Goal: Information Seeking & Learning: Learn about a topic

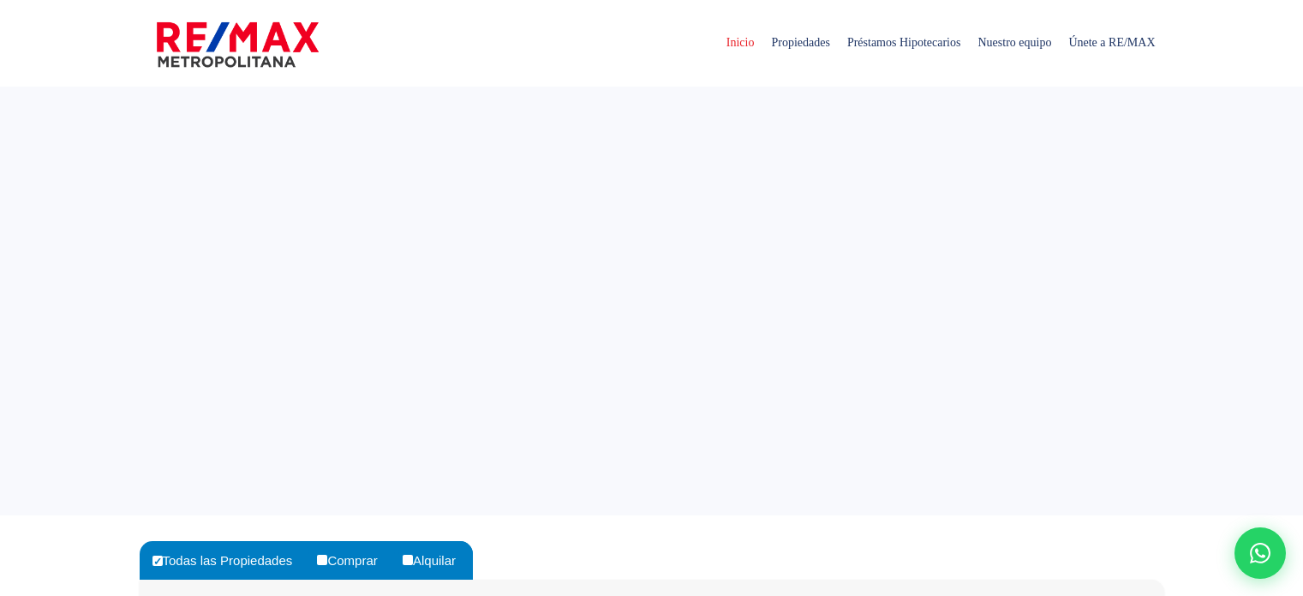
select select
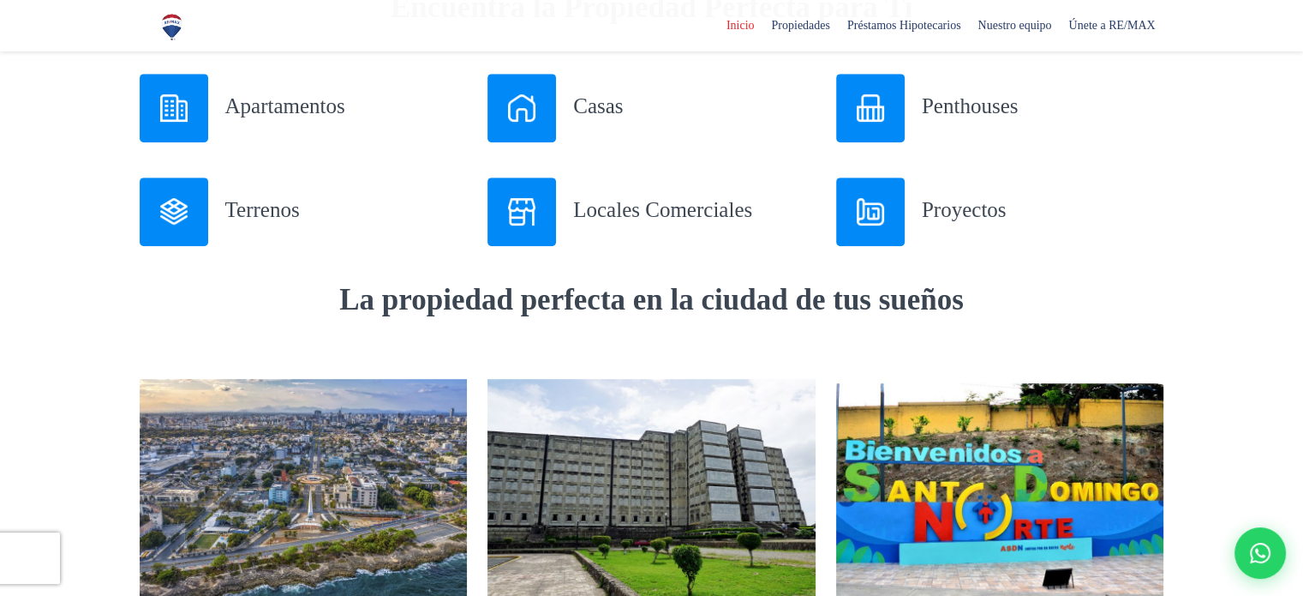
scroll to position [771, 0]
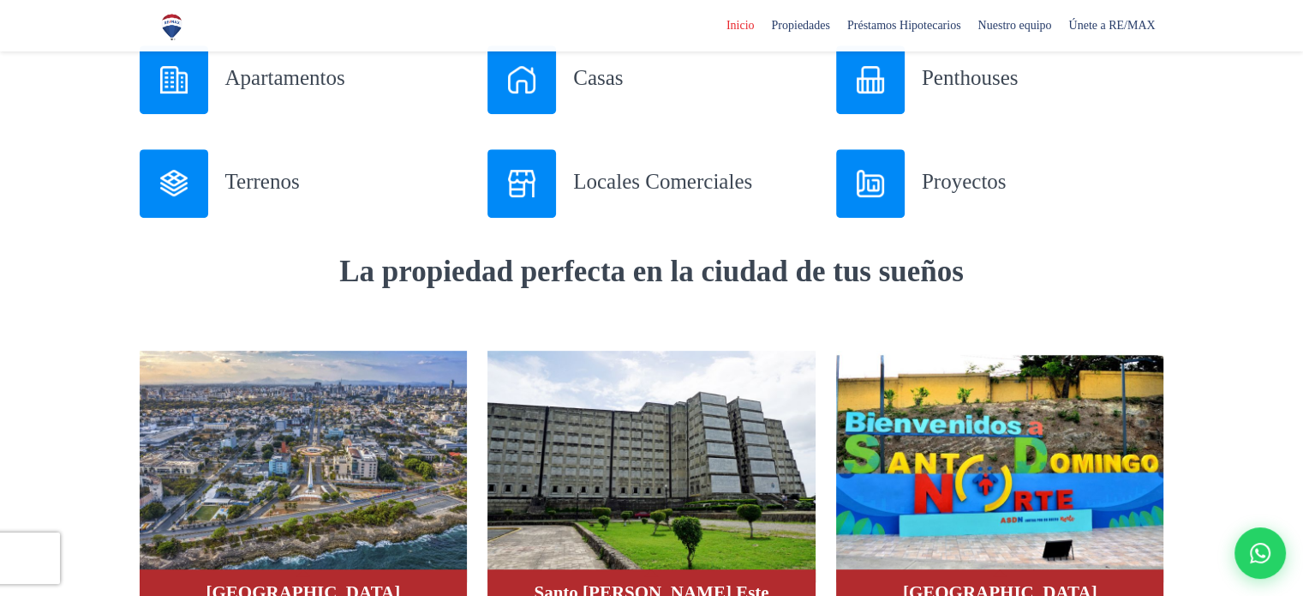
click at [273, 187] on h3 "Terrenos" at bounding box center [346, 181] width 243 height 30
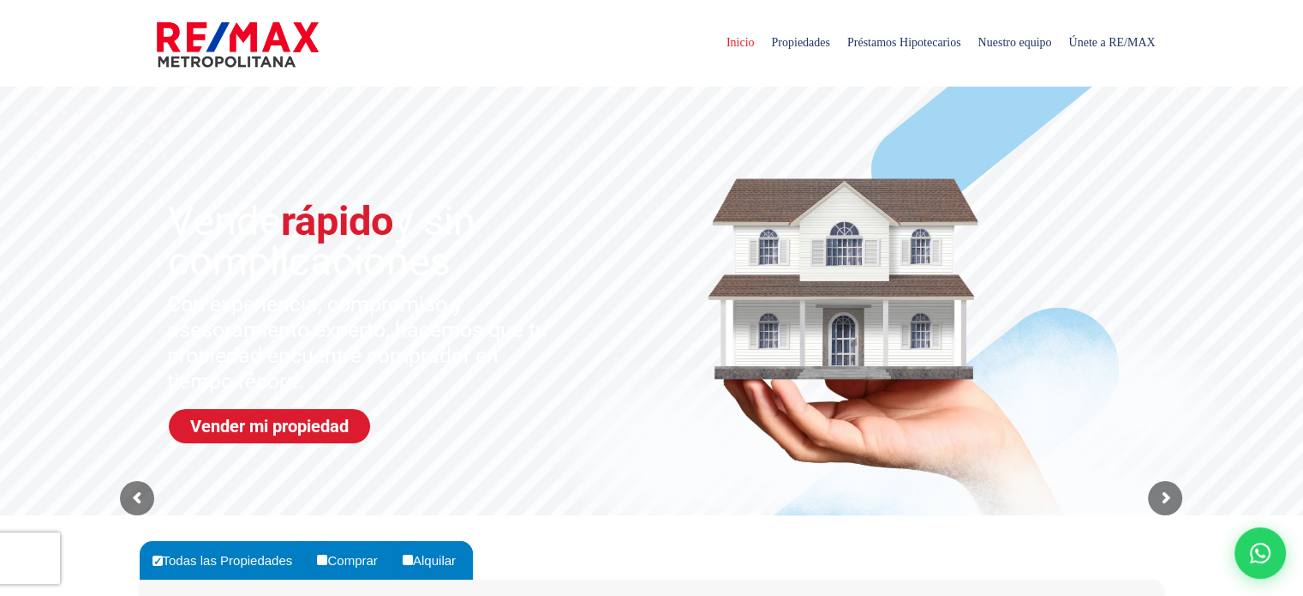
scroll to position [86, 0]
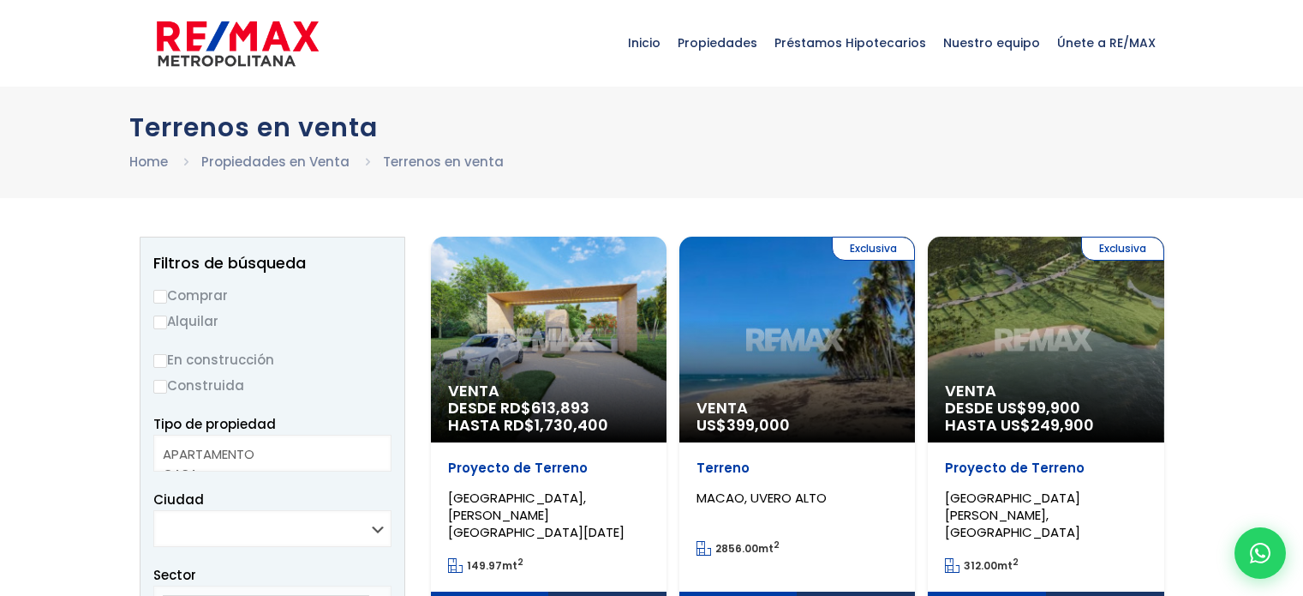
select select
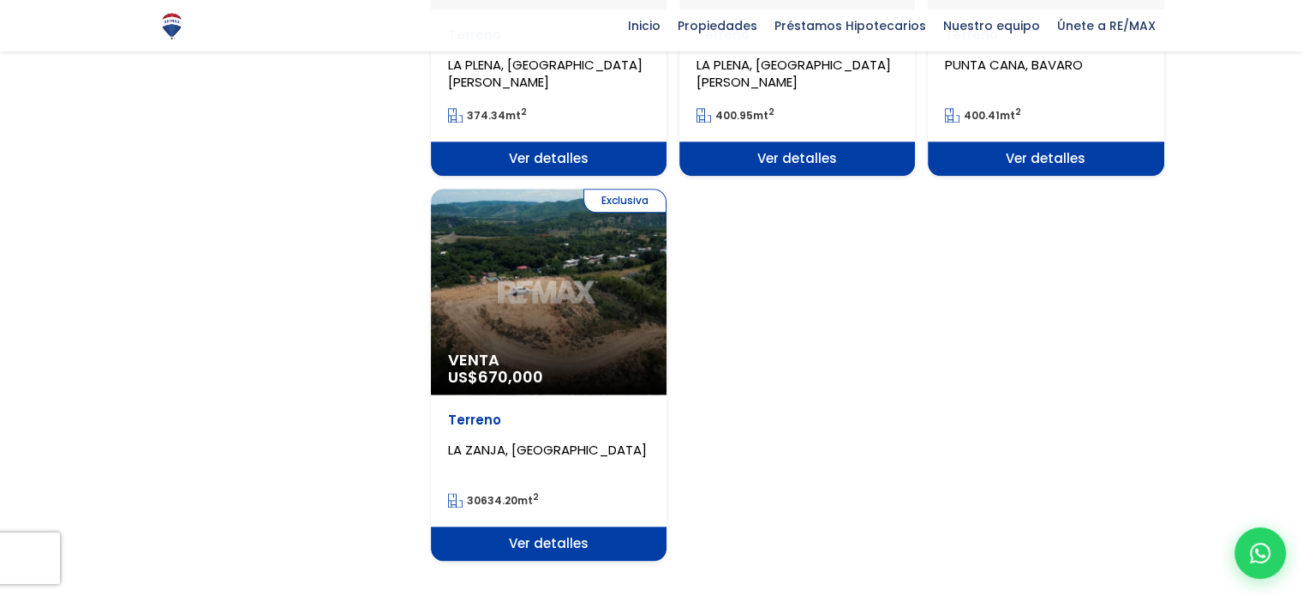
scroll to position [2228, 0]
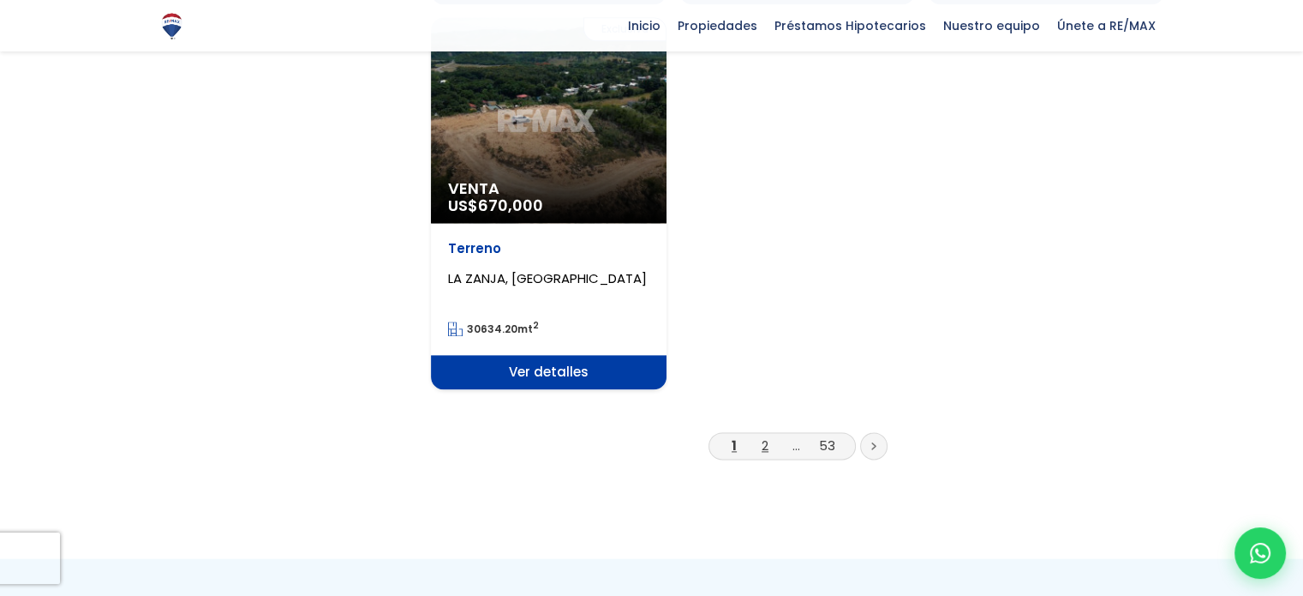
click at [768, 436] on link "2" at bounding box center [765, 445] width 7 height 18
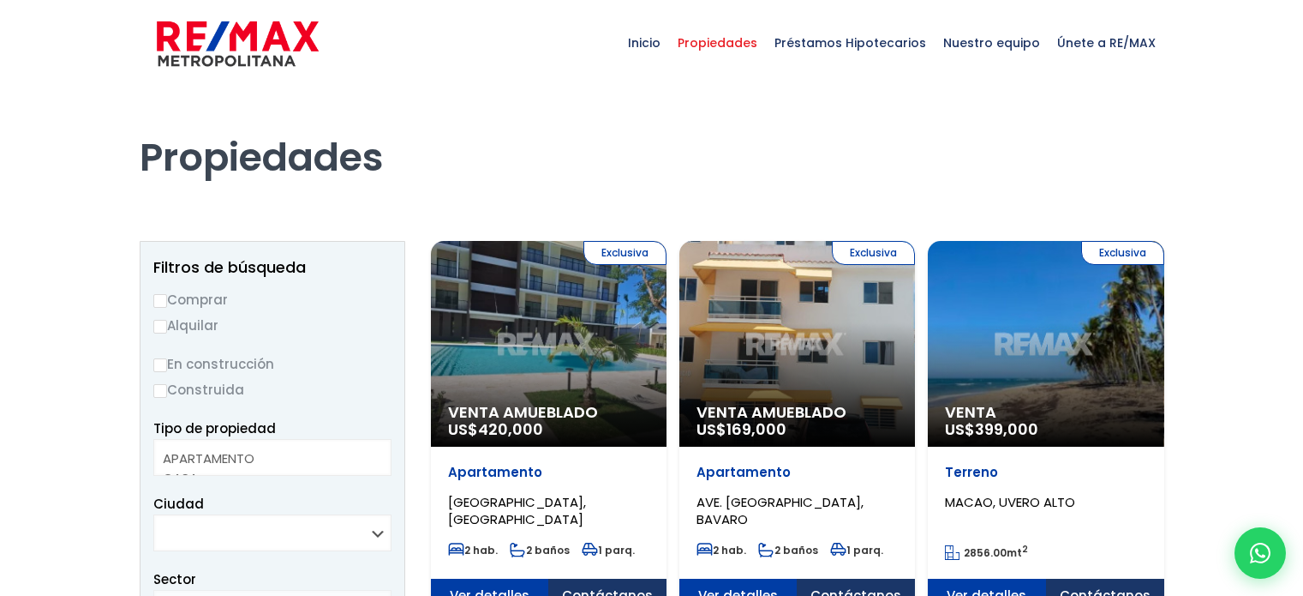
select select
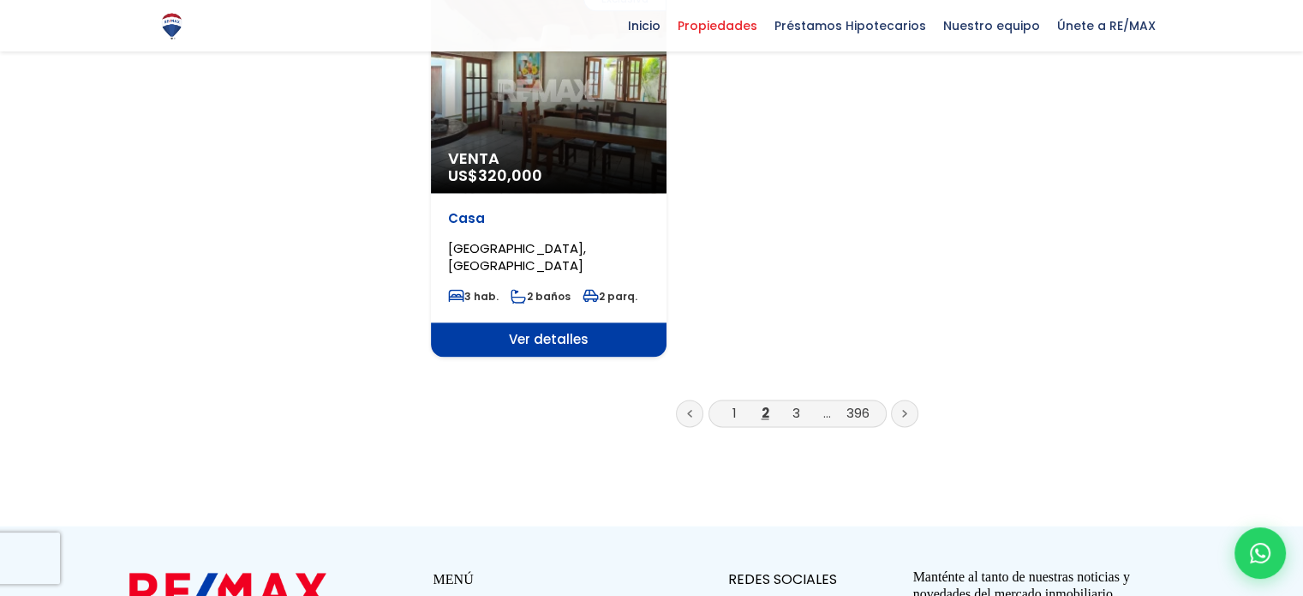
scroll to position [2314, 0]
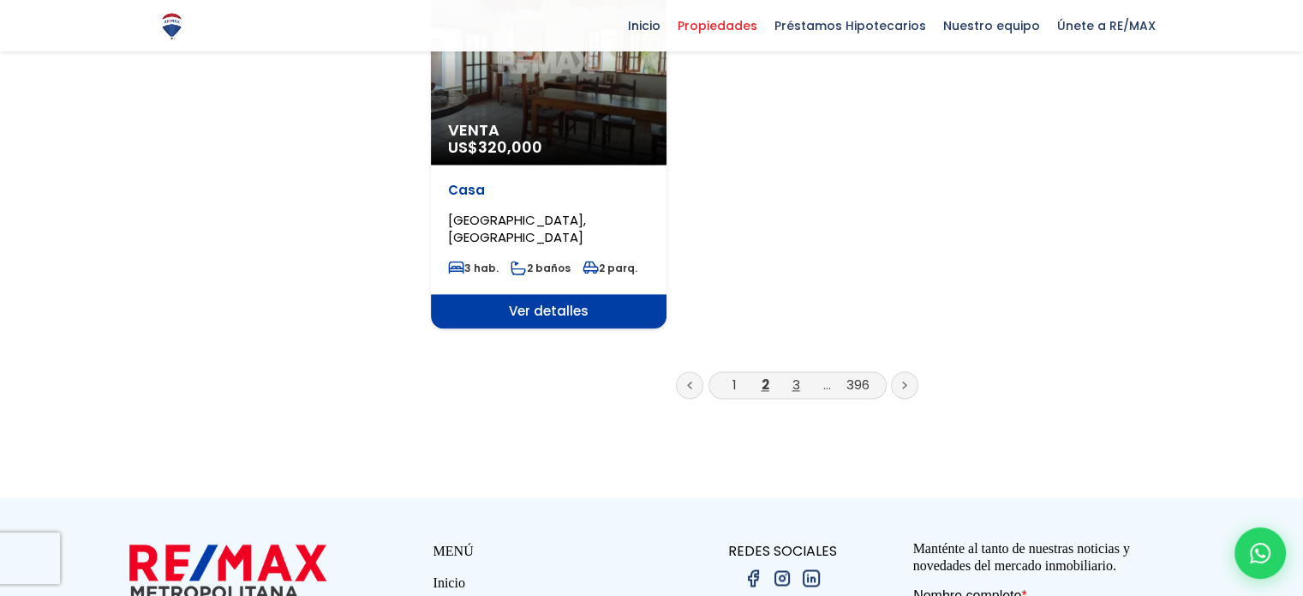
click at [793, 375] on link "3" at bounding box center [797, 384] width 8 height 18
click at [796, 375] on link "3" at bounding box center [797, 384] width 8 height 18
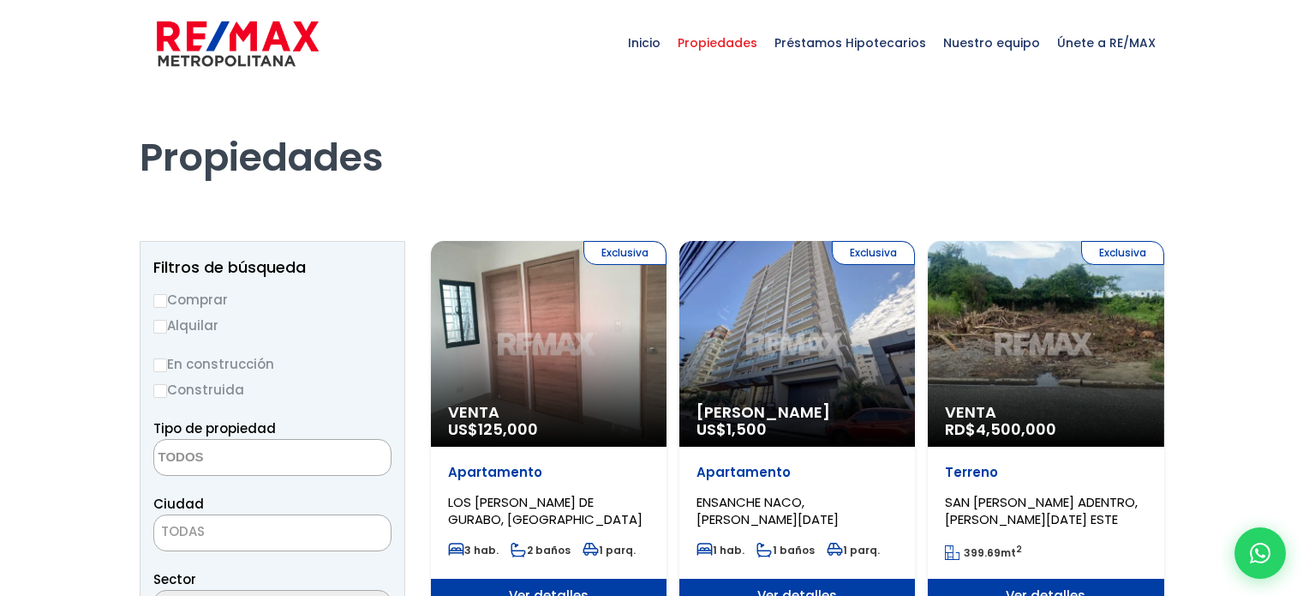
select select
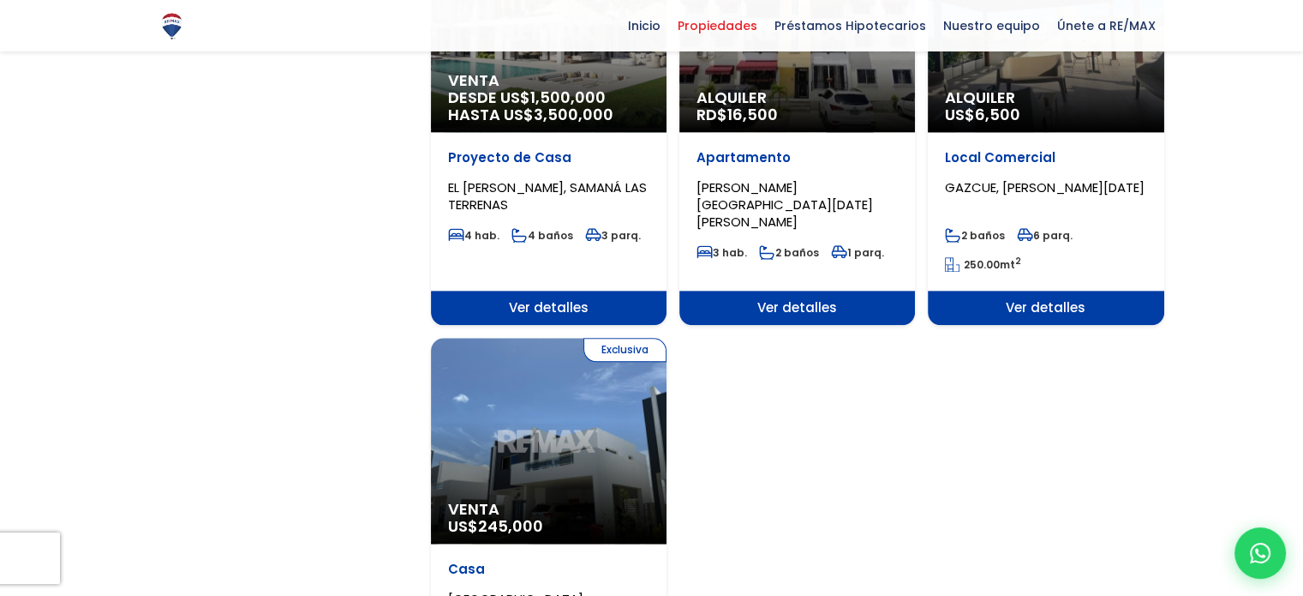
scroll to position [2057, 0]
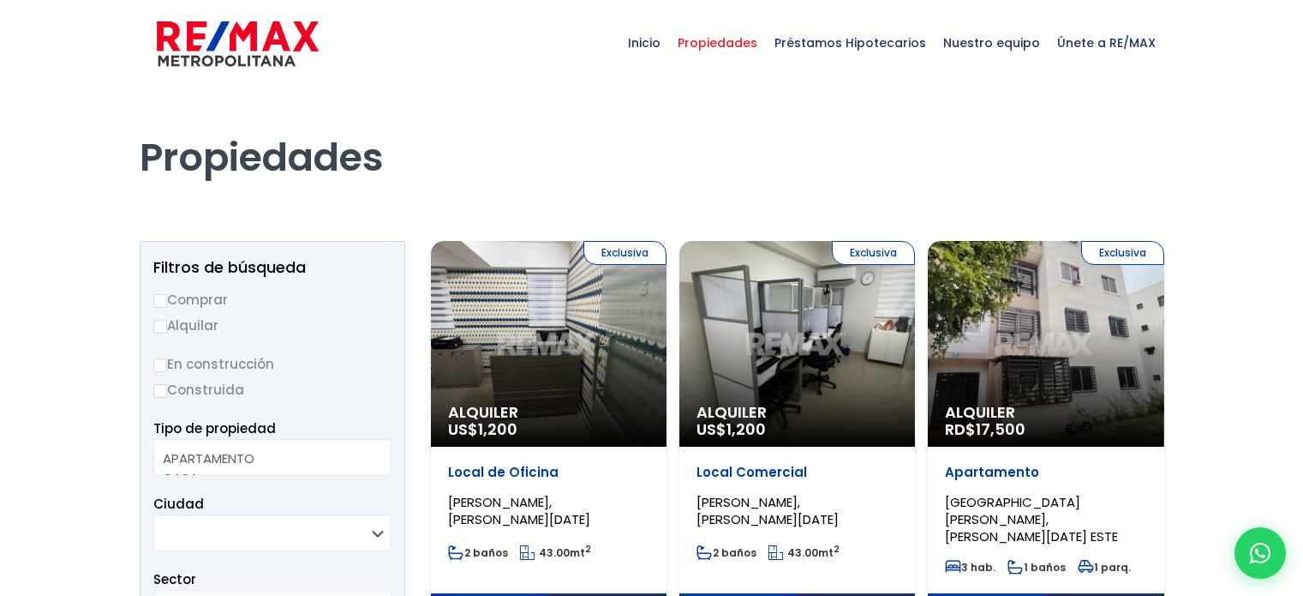
select select
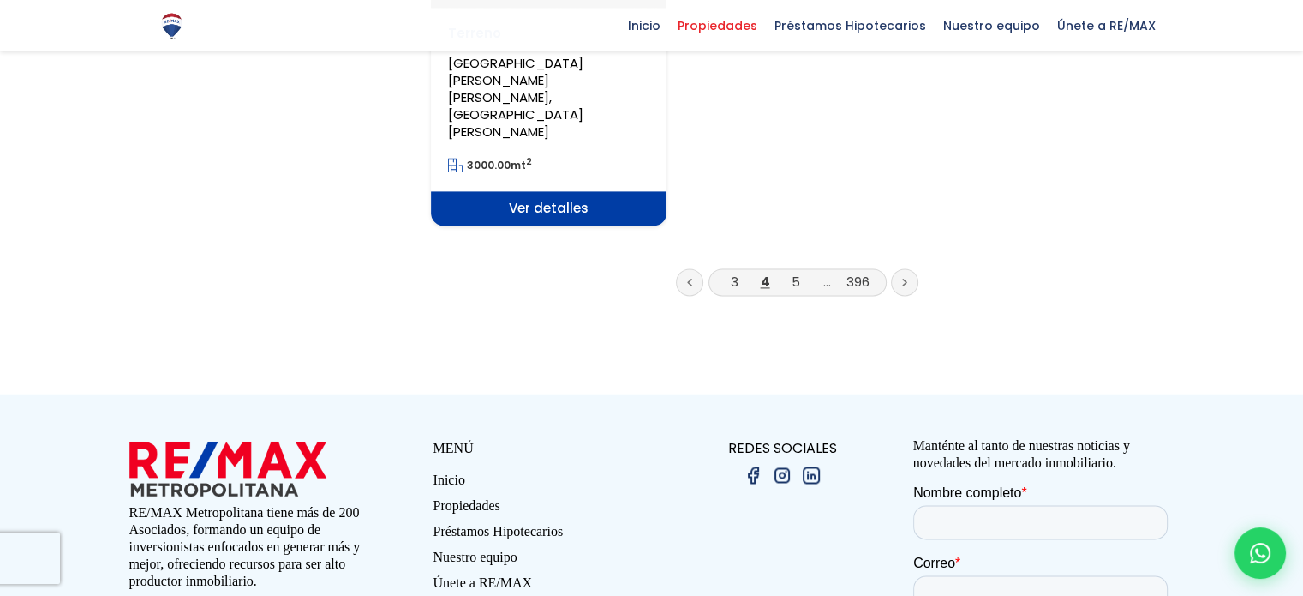
scroll to position [2480, 0]
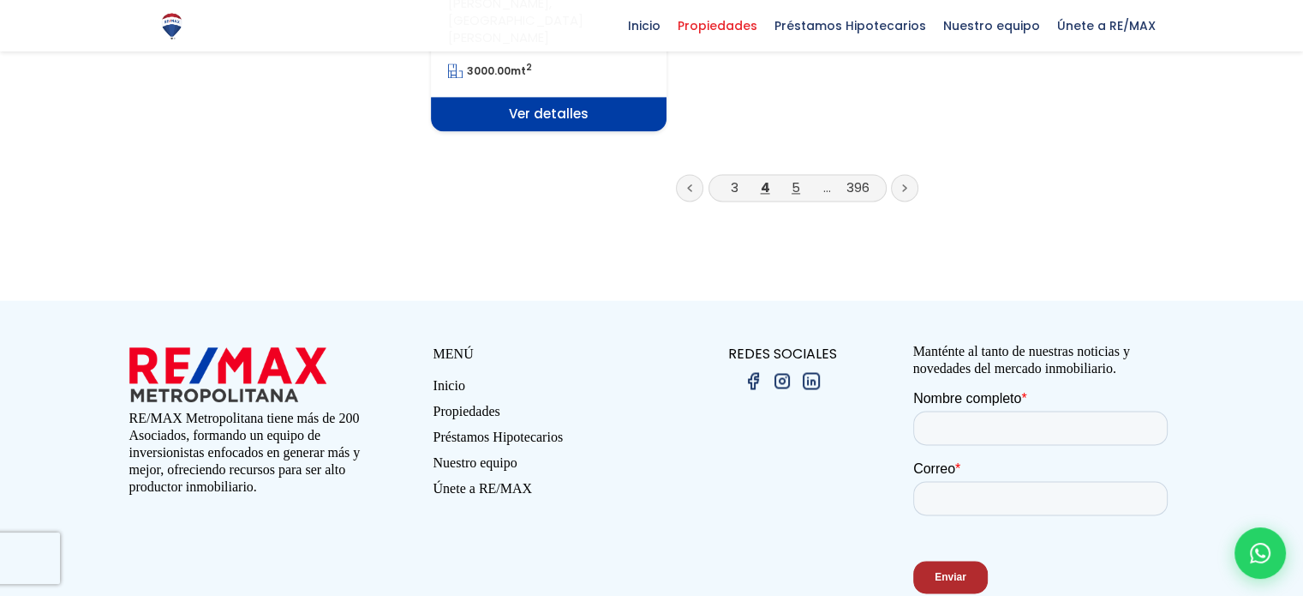
click at [793, 178] on link "5" at bounding box center [796, 187] width 9 height 18
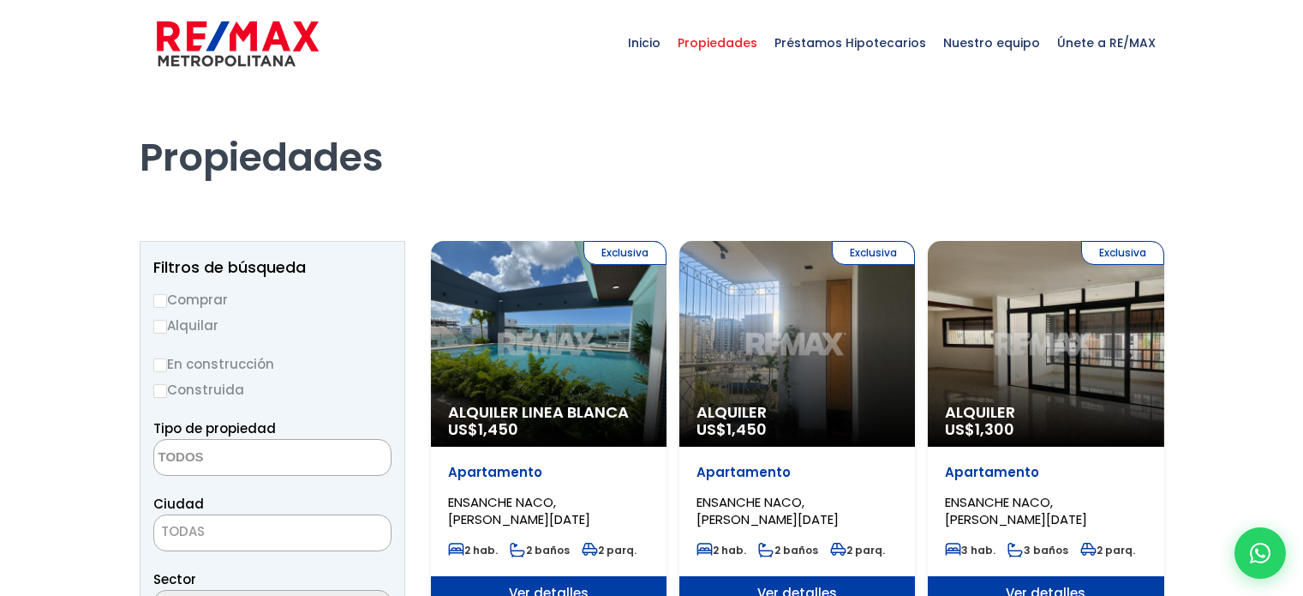
select select
